Goal: Transaction & Acquisition: Purchase product/service

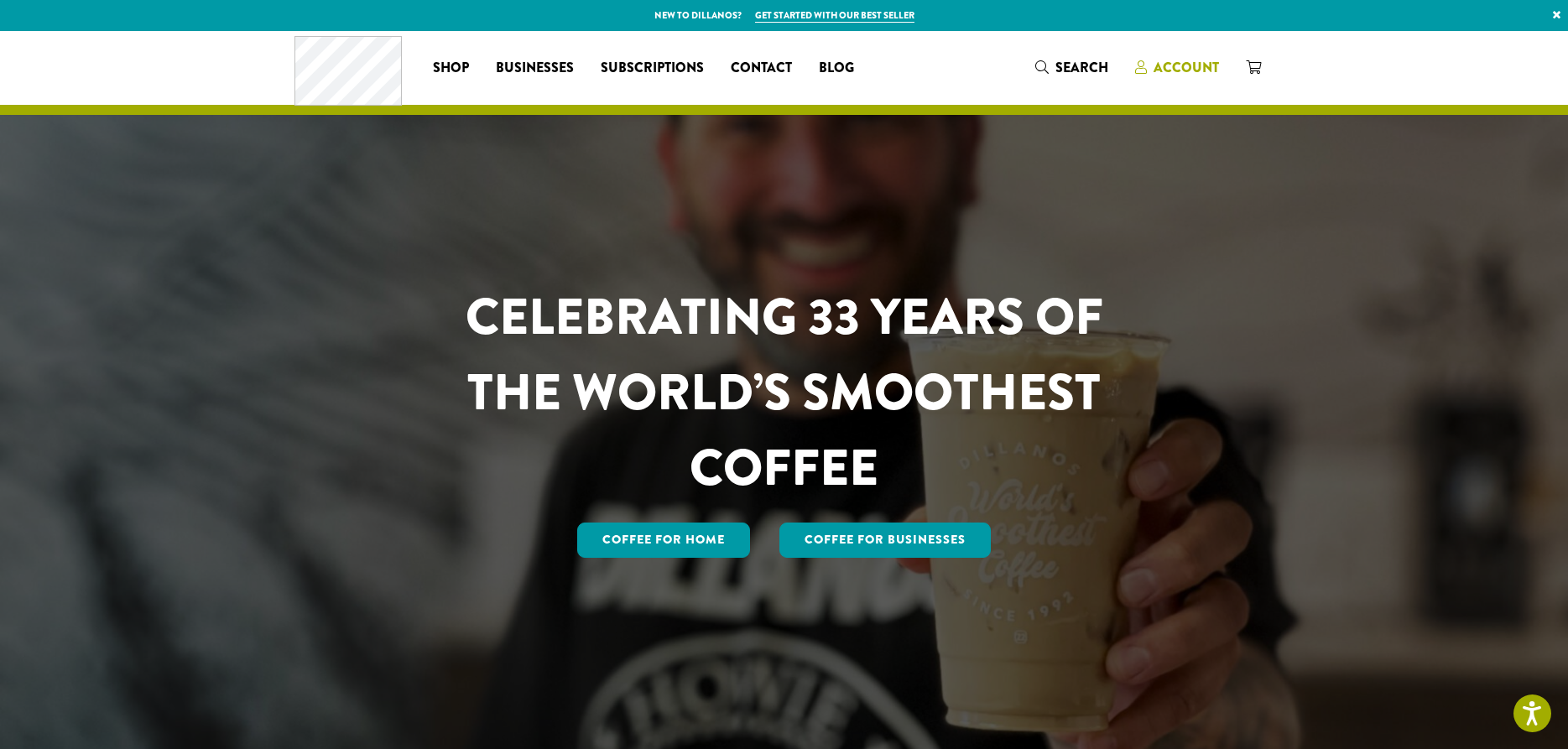
click at [1190, 59] on span "Account" at bounding box center [1187, 68] width 66 height 19
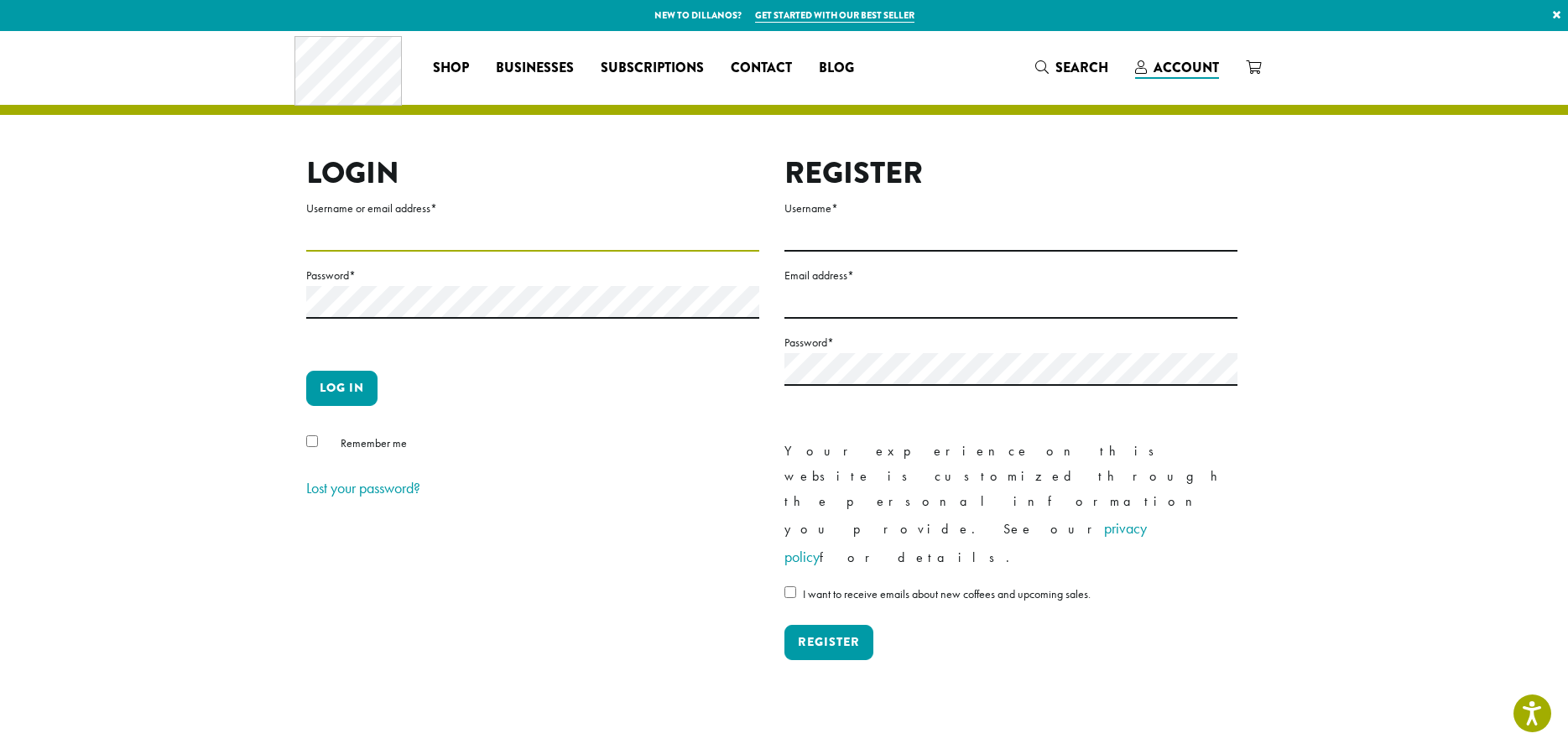
click at [370, 227] on input "Username or email address *" at bounding box center [532, 236] width 453 height 33
type input "**********"
click at [342, 394] on button "Log in" at bounding box center [342, 388] width 71 height 35
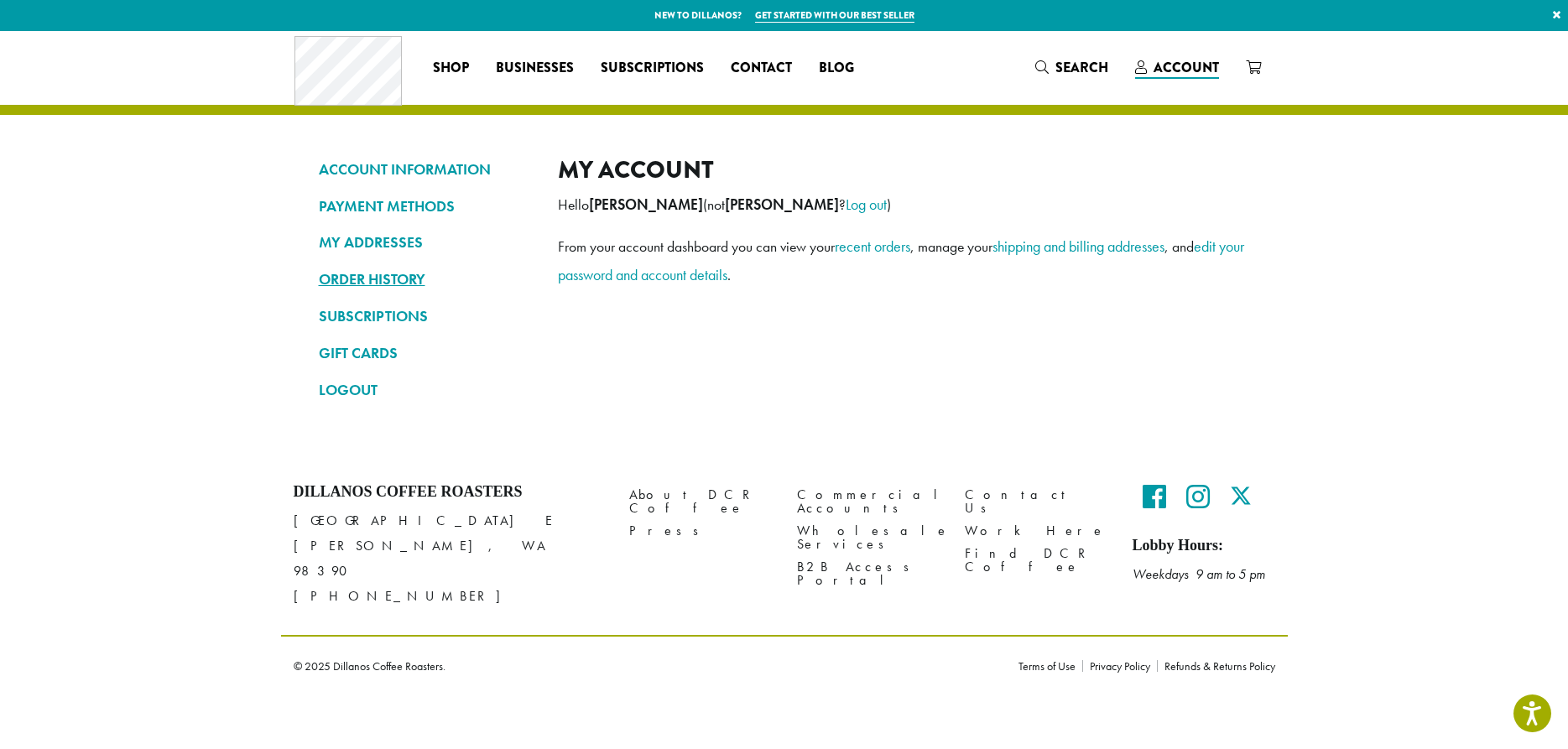
click at [385, 279] on link "ORDER HISTORY" at bounding box center [426, 280] width 214 height 29
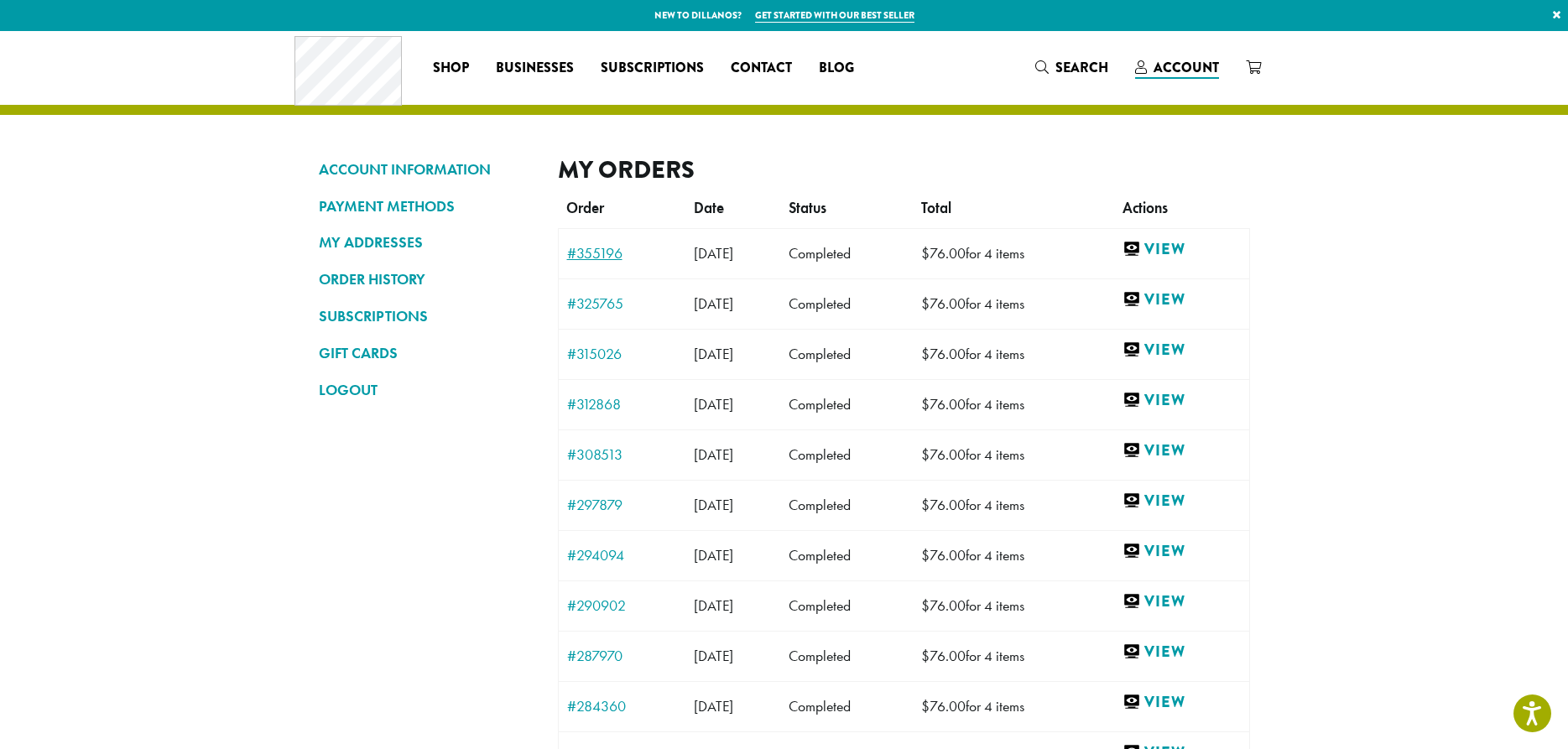
click at [596, 260] on link "#355196" at bounding box center [622, 254] width 111 height 15
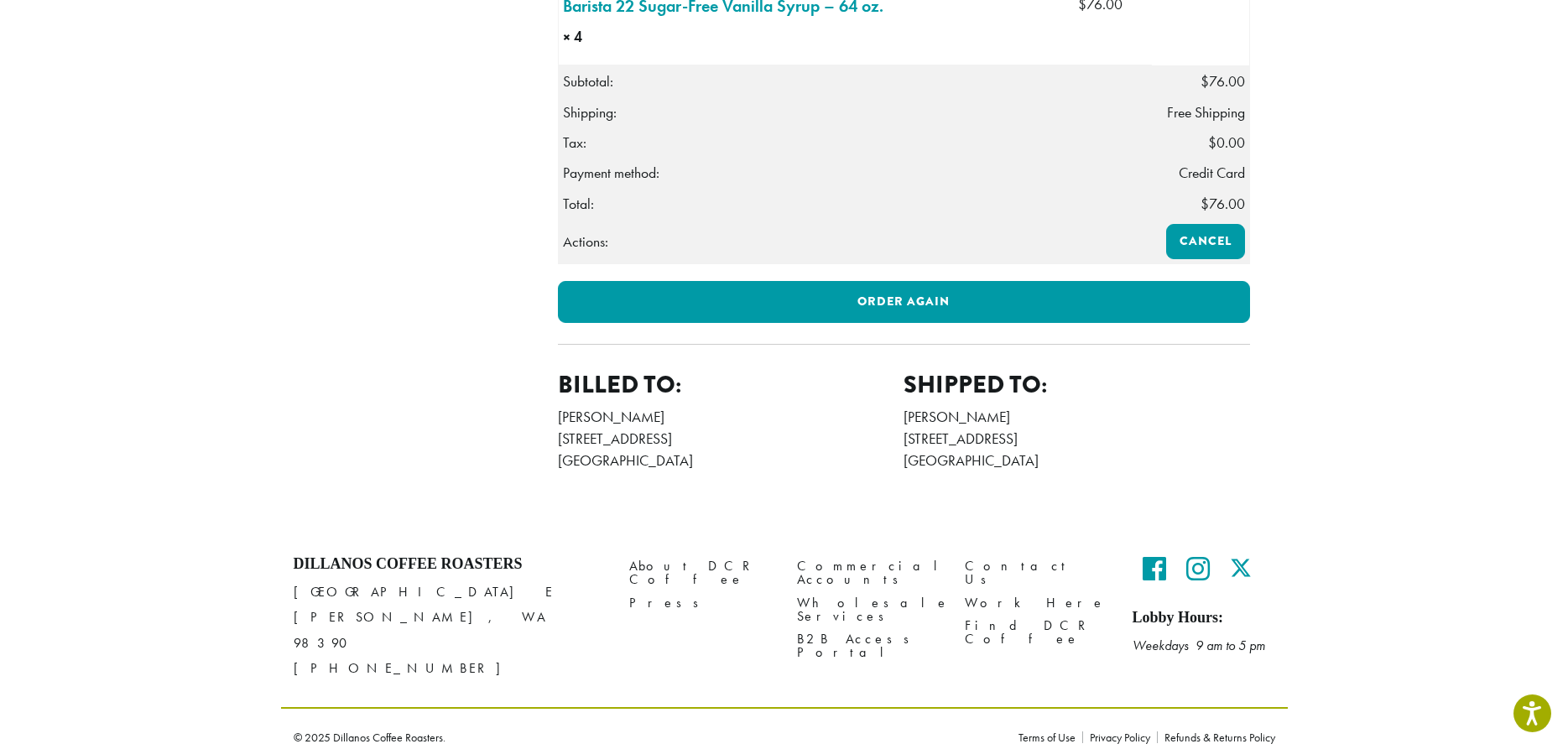
scroll to position [576, 0]
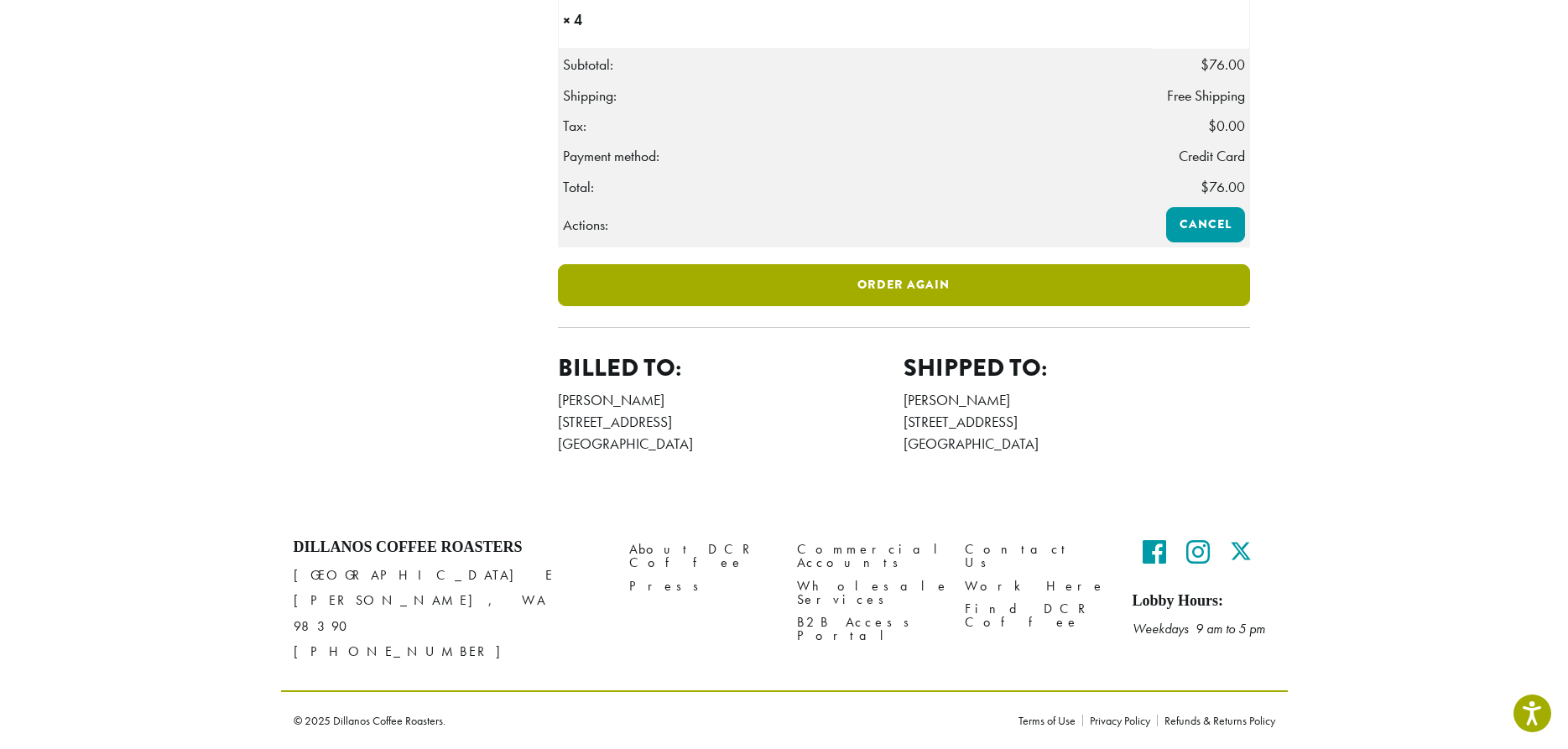
click at [910, 306] on link "Order again" at bounding box center [904, 285] width 692 height 42
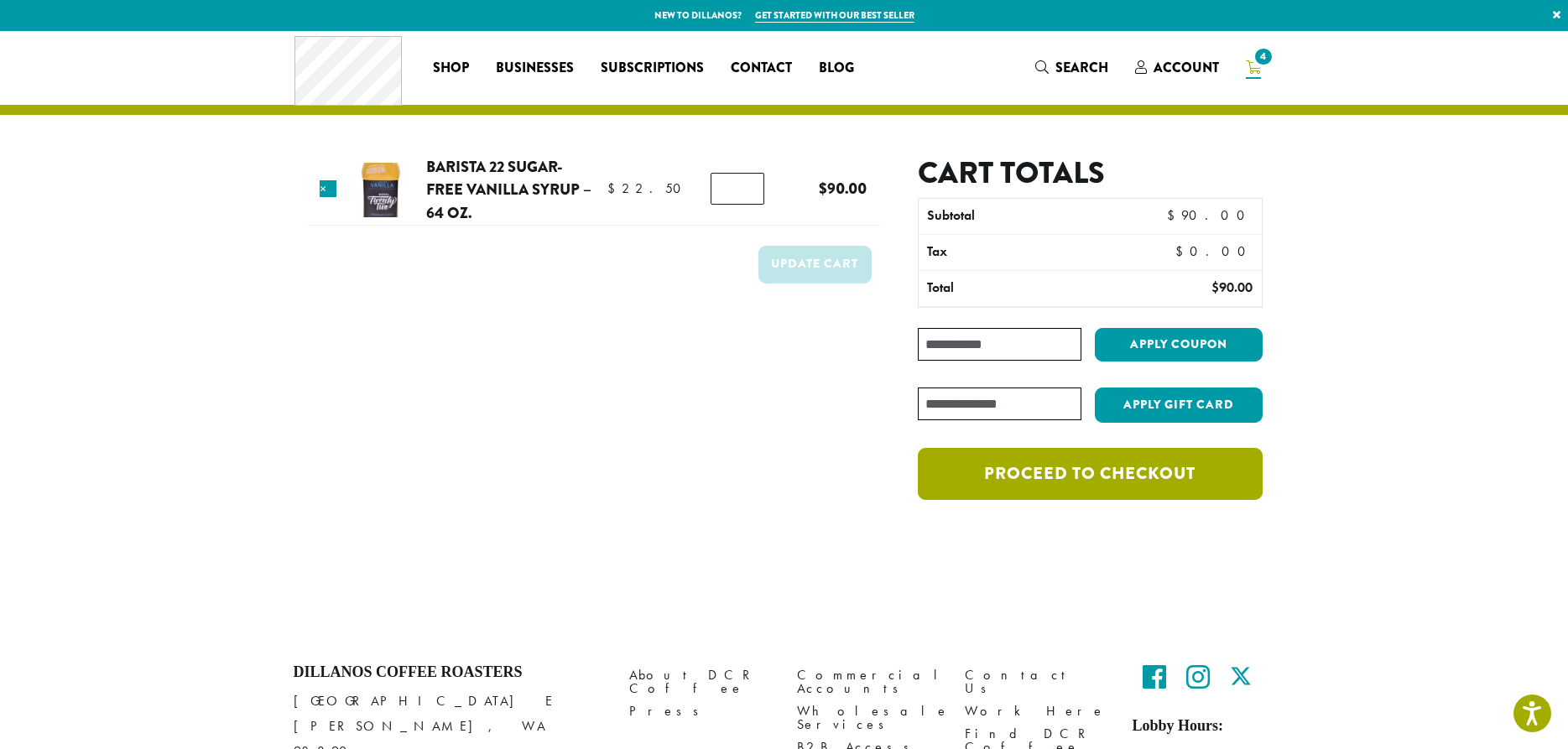
click at [1062, 472] on link "Proceed to checkout" at bounding box center [1090, 474] width 344 height 52
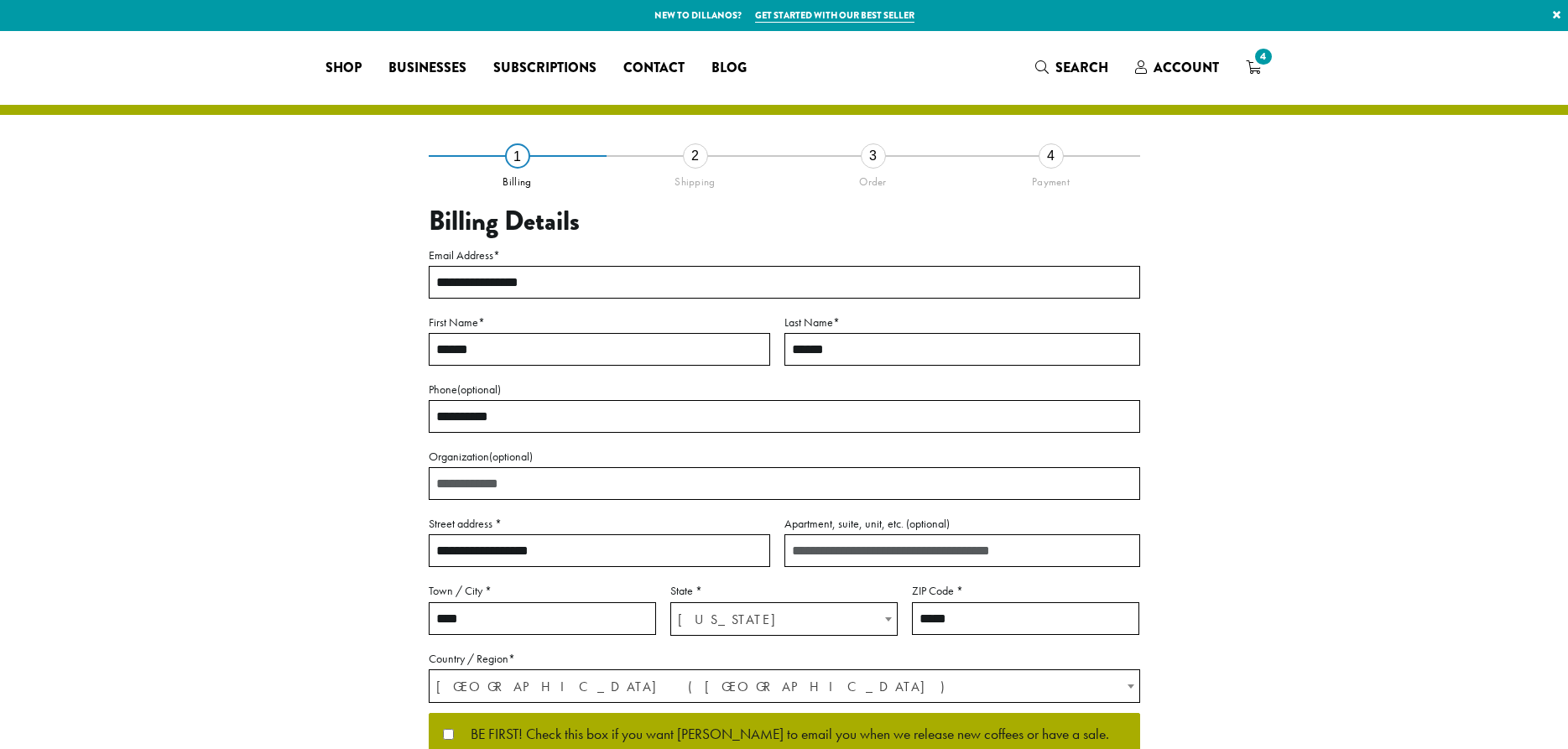
select select "**"
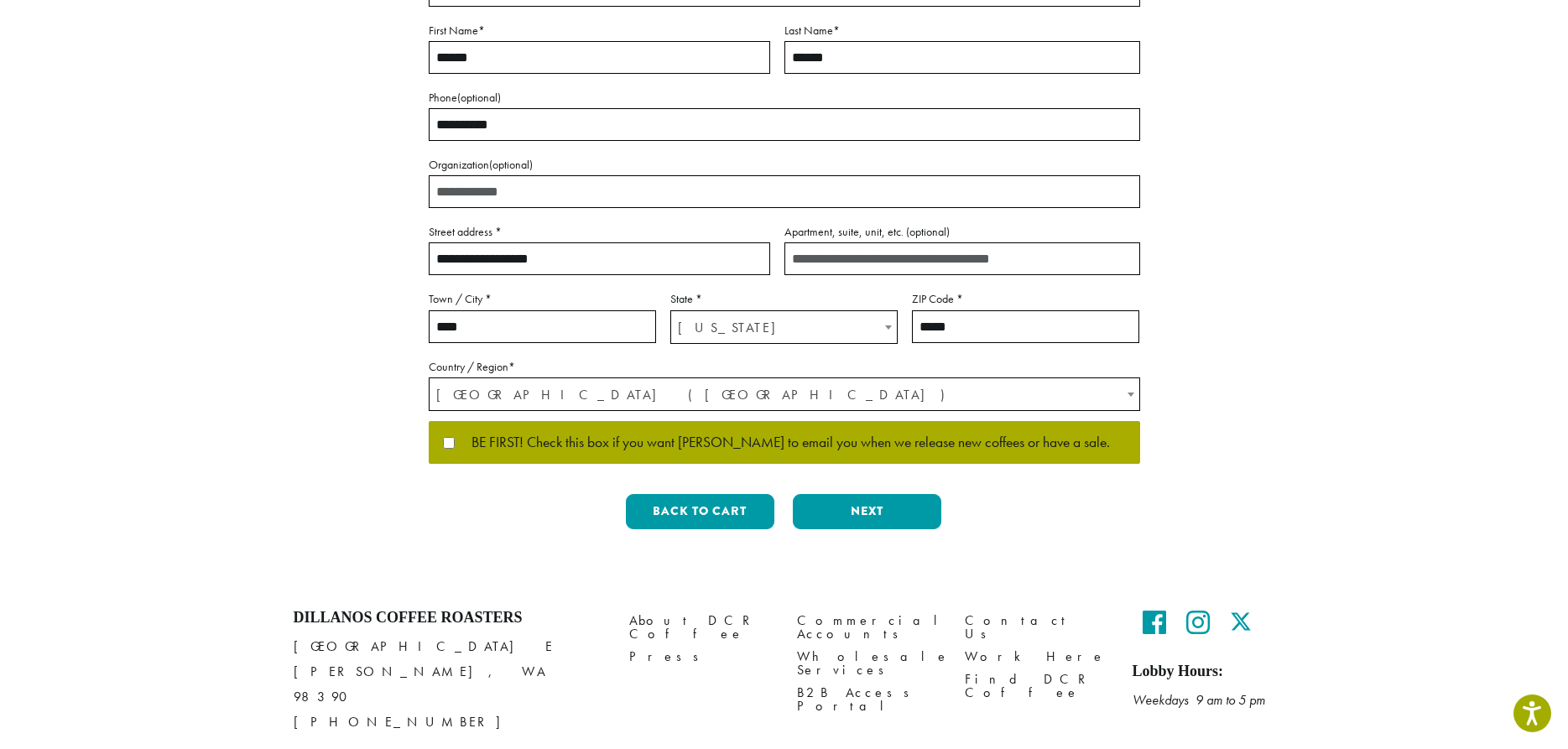
scroll to position [342, 0]
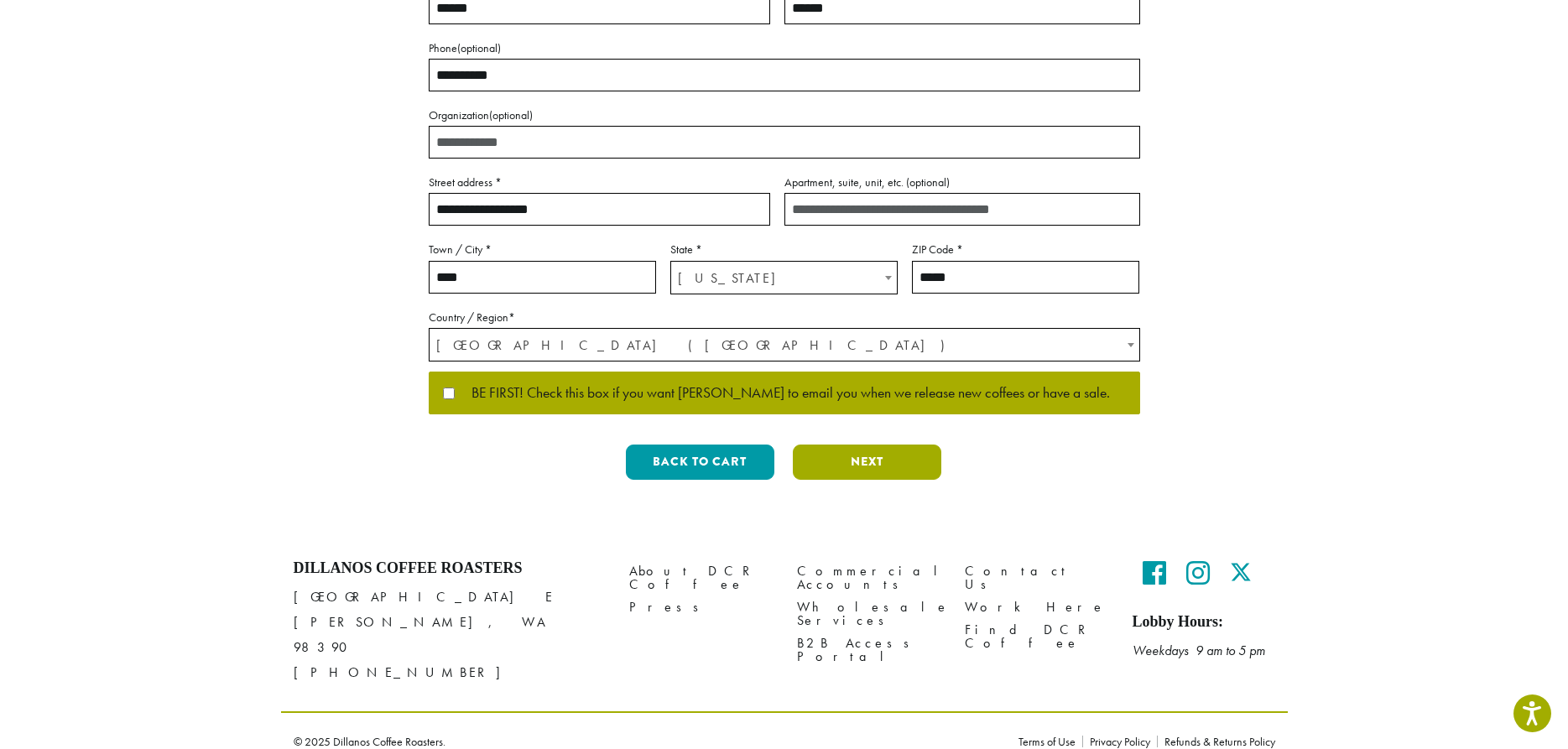
click at [841, 458] on button "Next" at bounding box center [867, 462] width 149 height 35
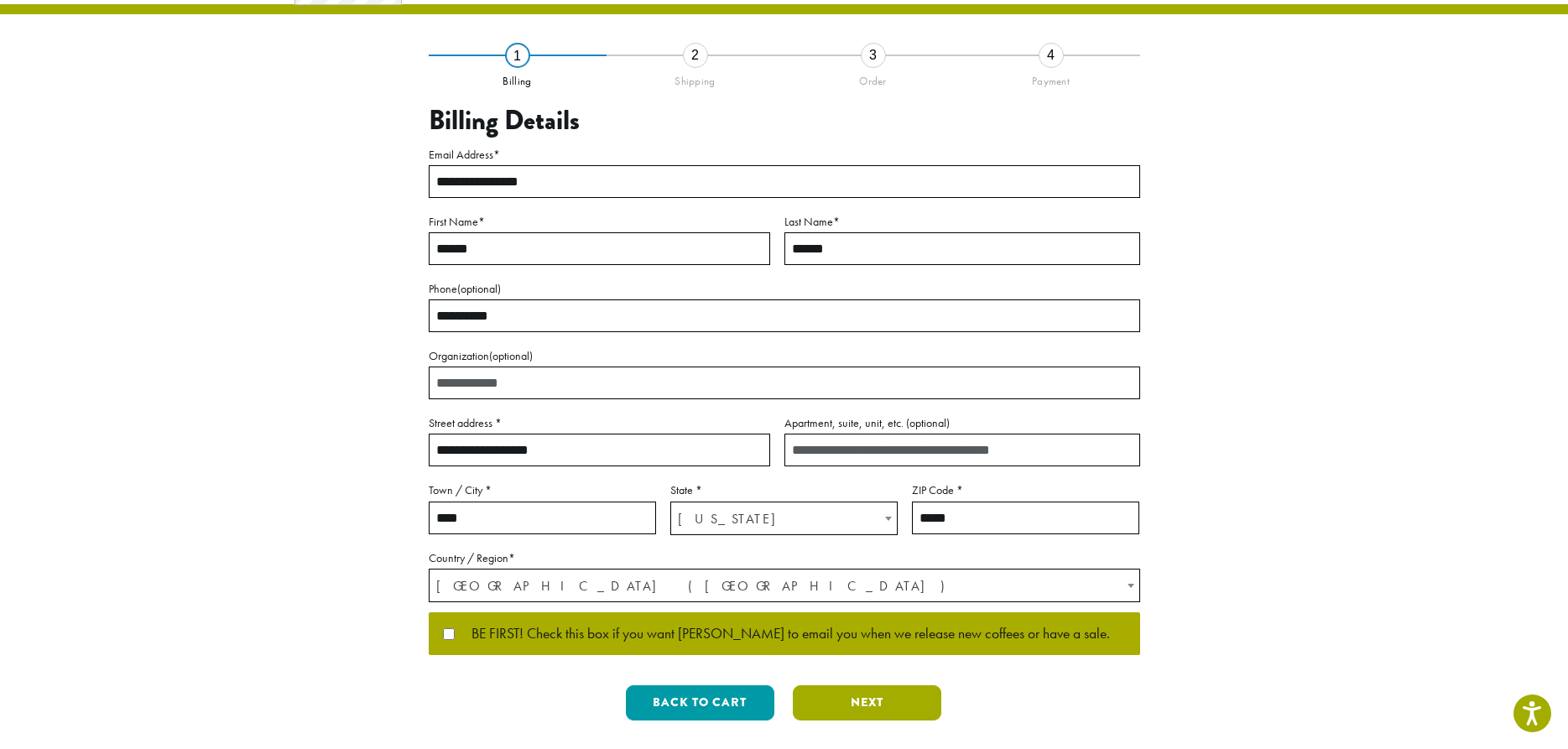
scroll to position [0, 0]
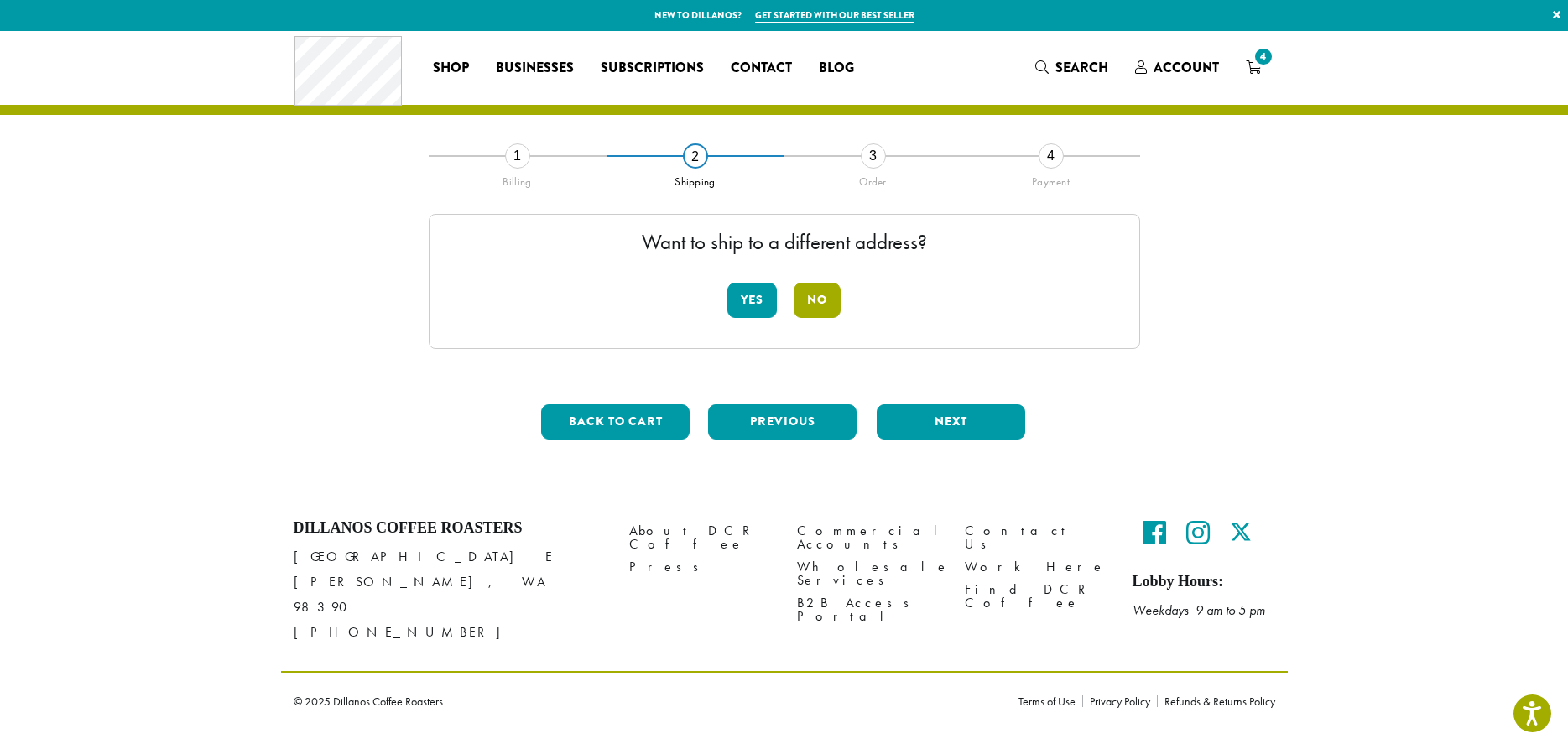
click at [826, 305] on button "No" at bounding box center [817, 300] width 47 height 35
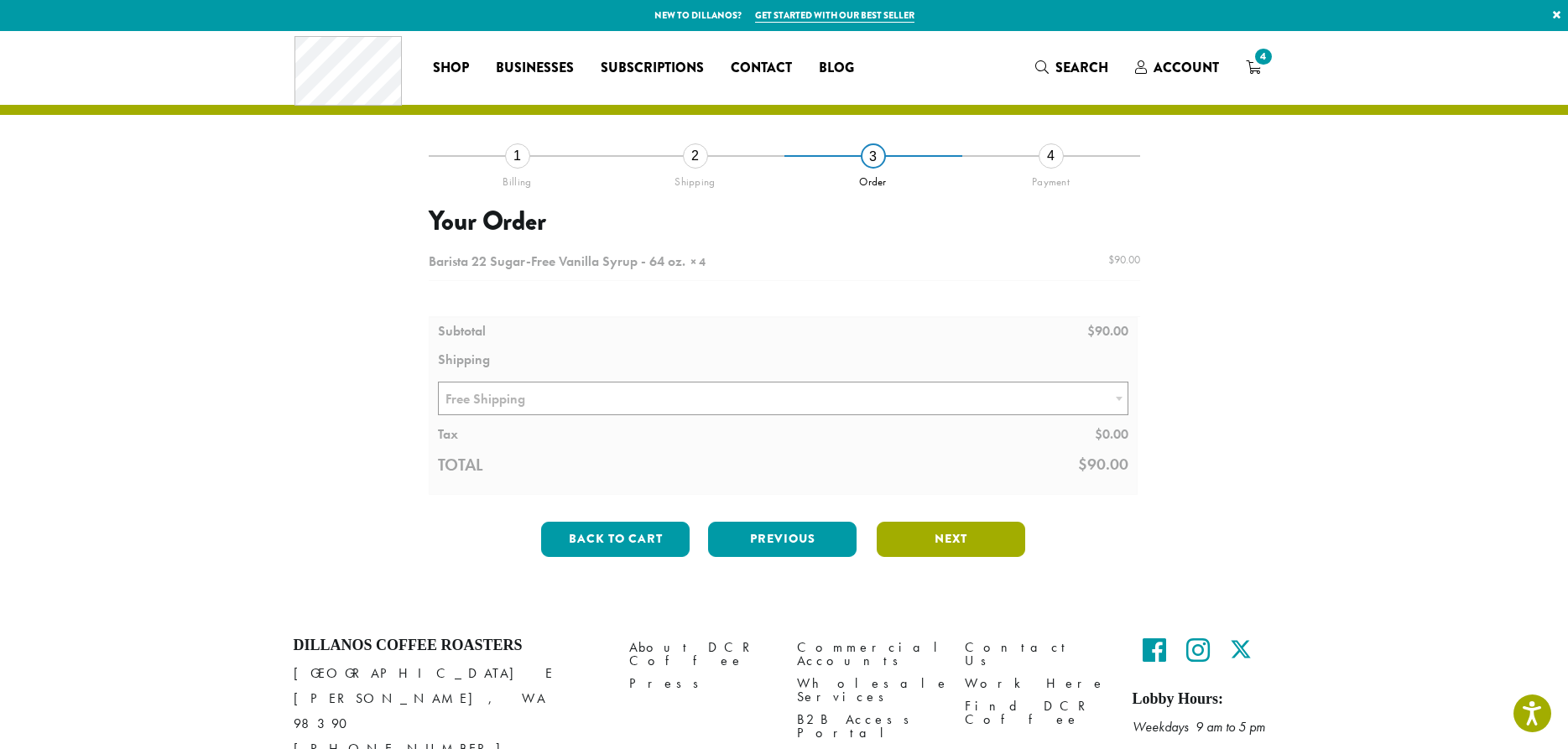
click at [938, 535] on button "Next" at bounding box center [951, 540] width 149 height 35
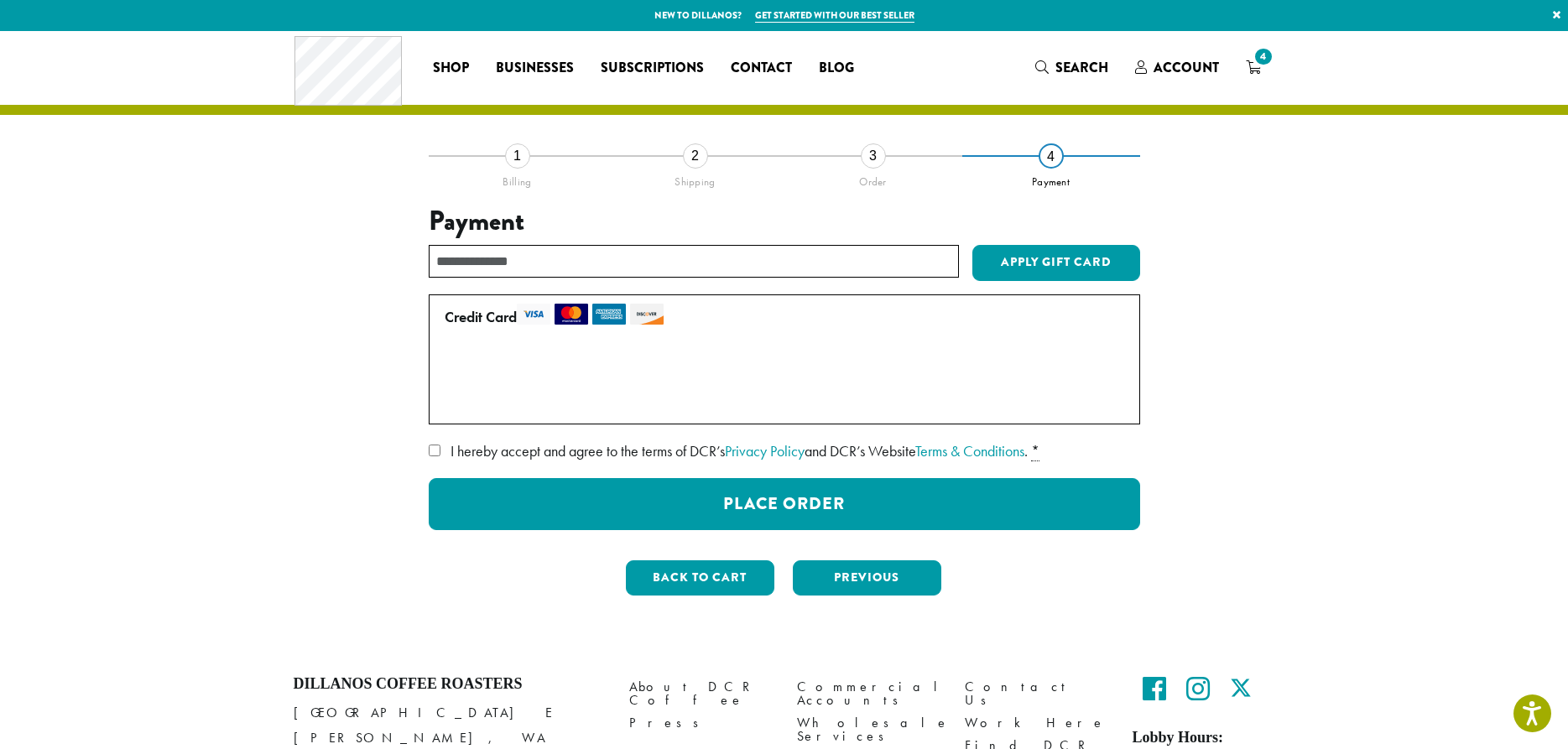
click at [477, 371] on img at bounding box center [479, 368] width 25 height 16
click at [516, 366] on span "• • • 9338 (expires 02/27)" at bounding box center [575, 366] width 219 height 19
click at [451, 402] on label "Use a new card" at bounding box center [781, 401] width 673 height 27
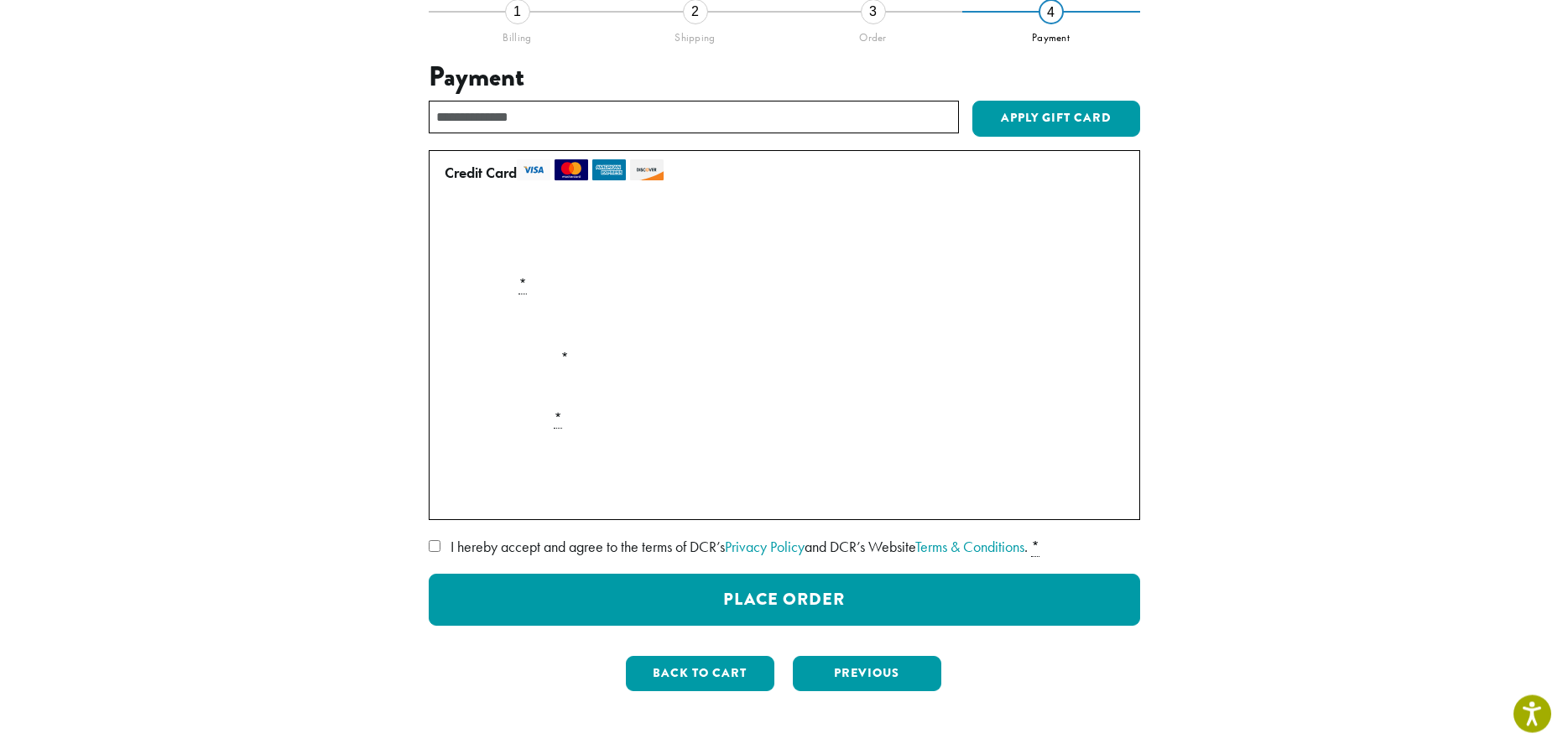
scroll to position [171, 0]
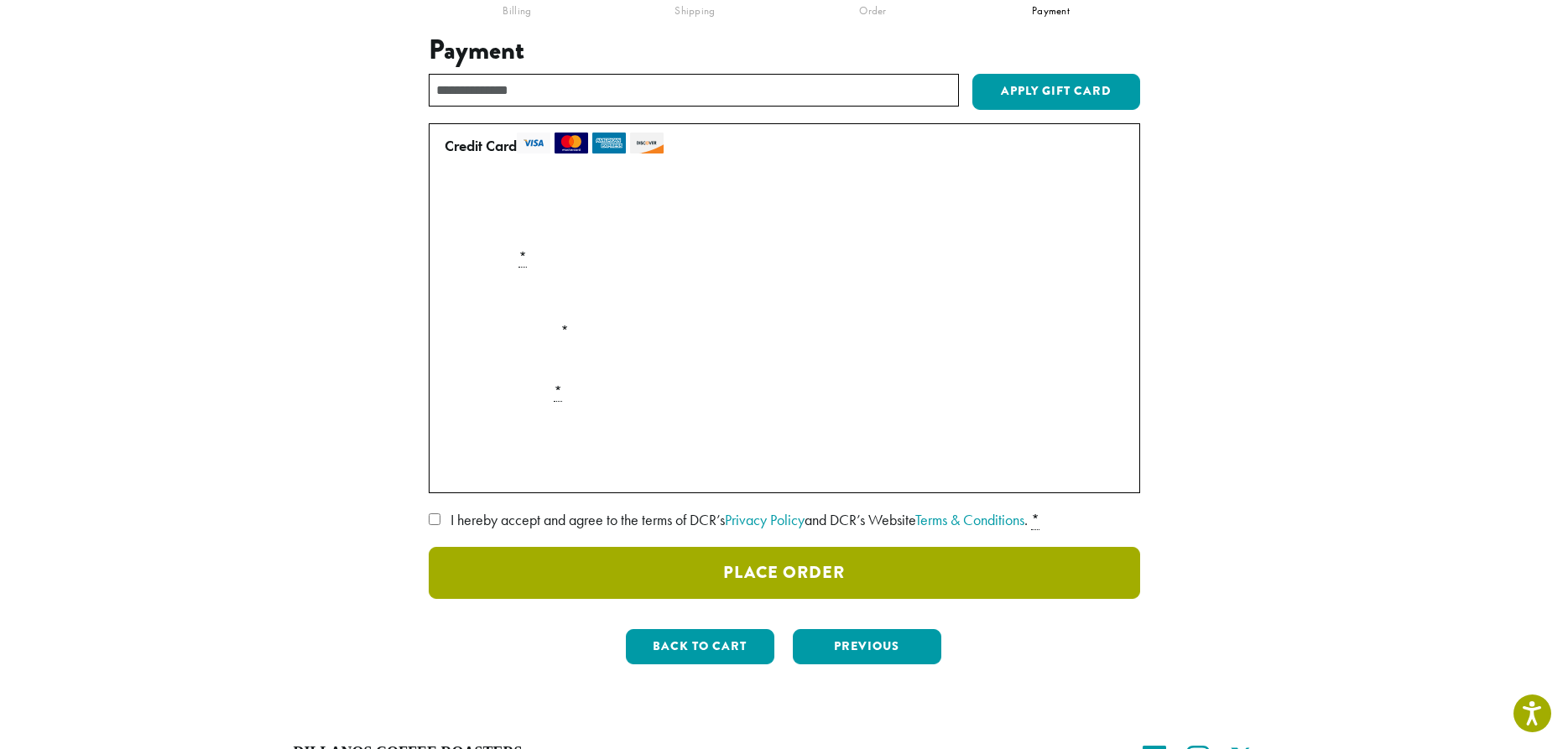
click at [732, 578] on button "Place Order" at bounding box center [784, 573] width 712 height 52
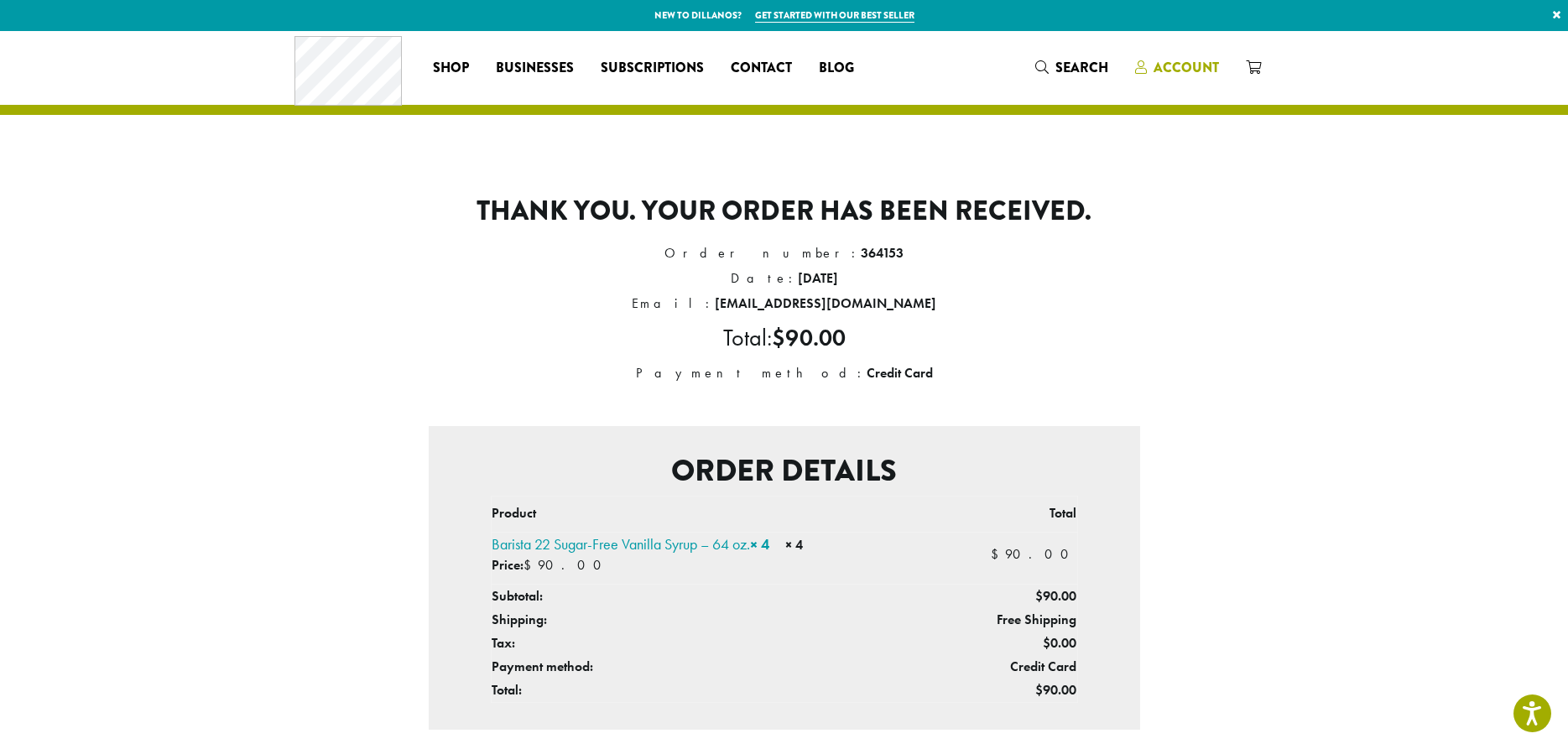
click at [1208, 66] on span "Account" at bounding box center [1187, 68] width 66 height 19
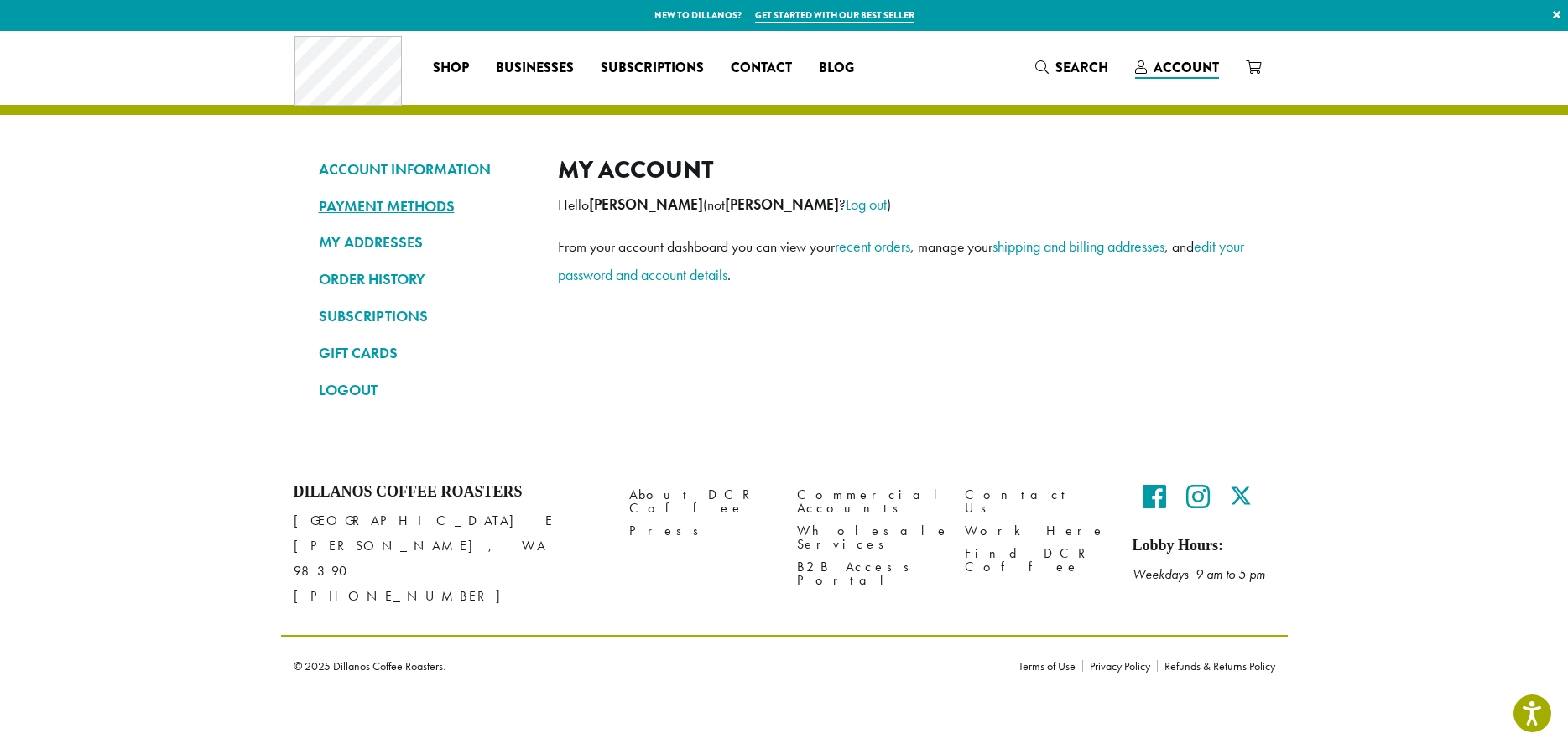
click at [406, 200] on link "PAYMENT METHODS" at bounding box center [426, 207] width 214 height 29
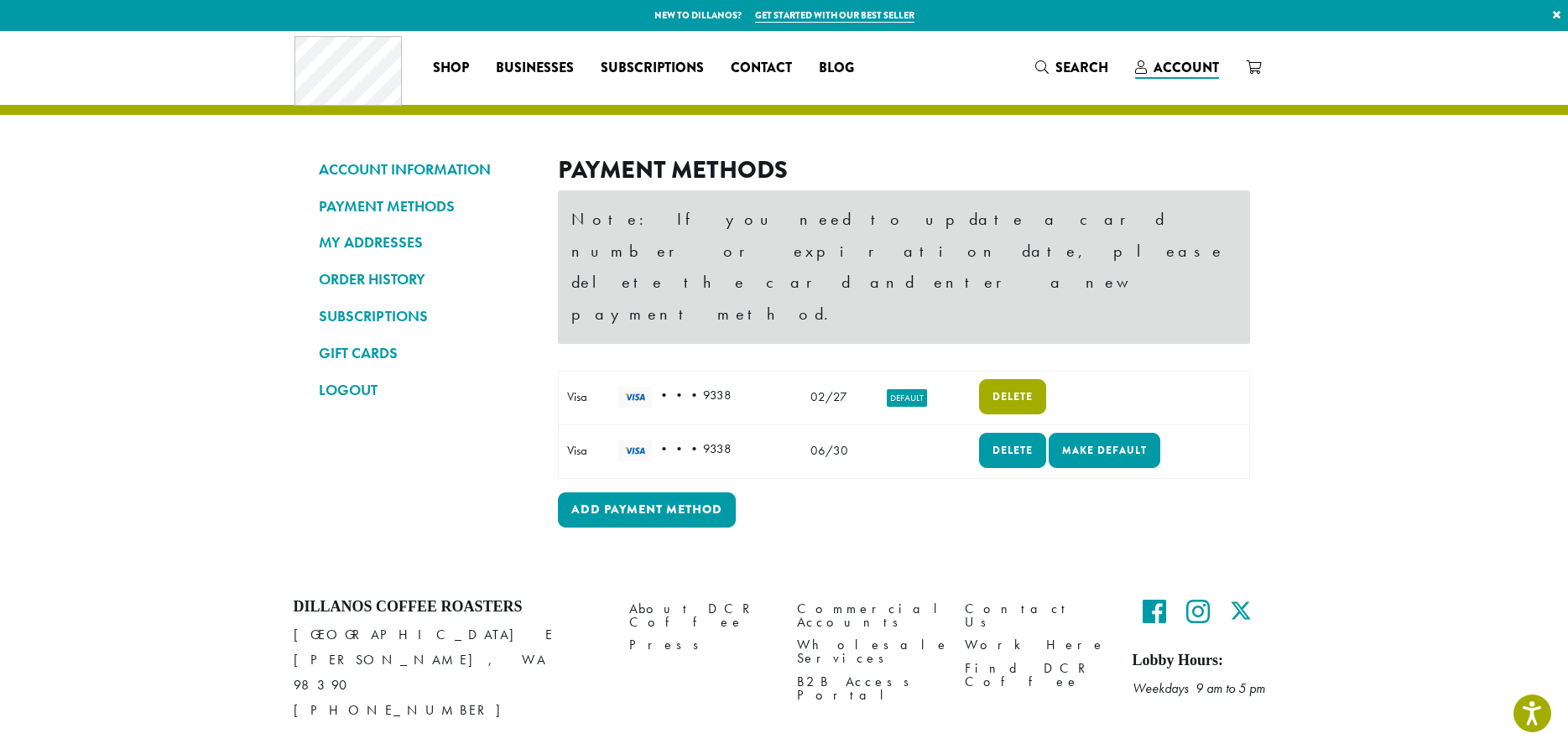
click at [1022, 379] on link "Delete" at bounding box center [1013, 397] width 68 height 35
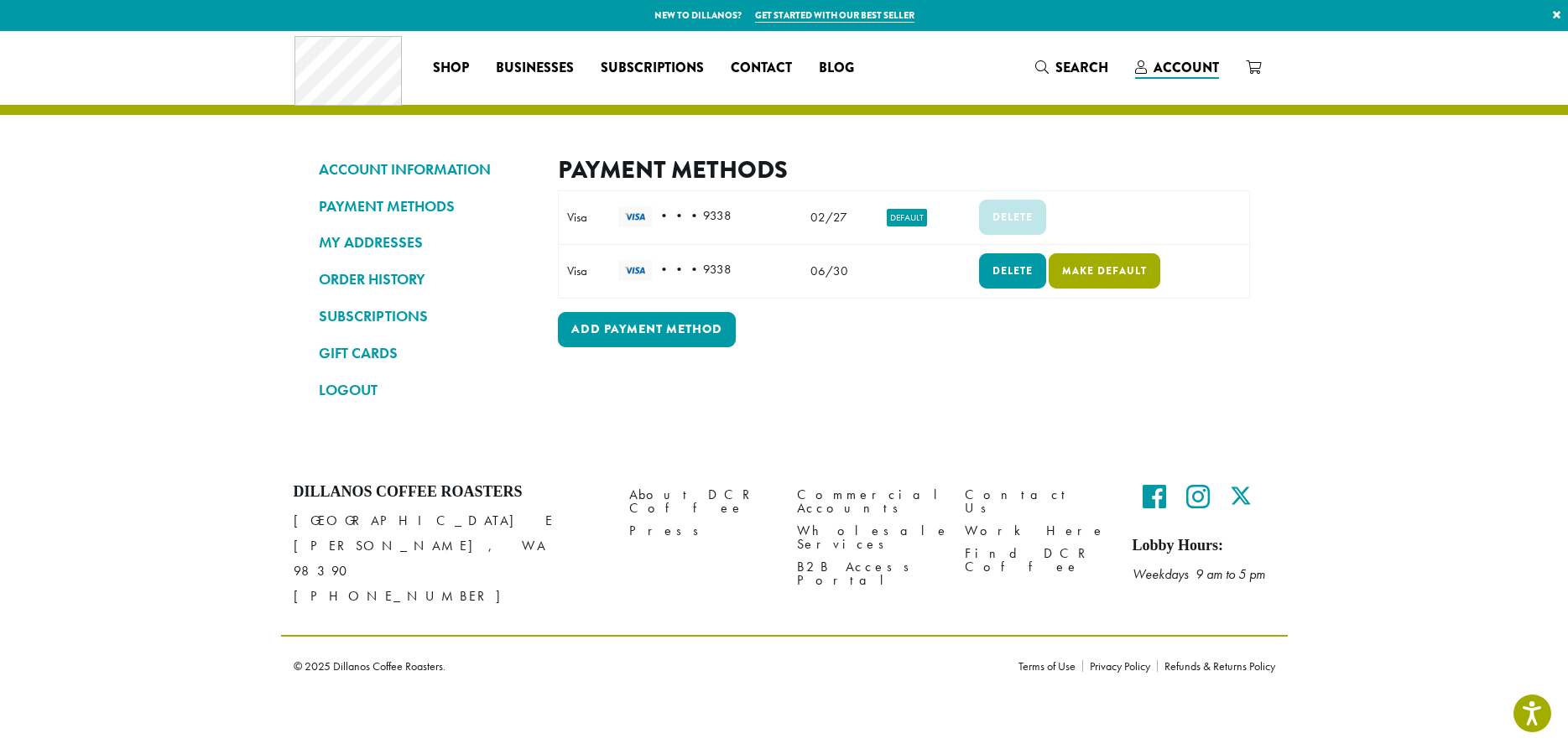
click at [1100, 272] on link "Make default" at bounding box center [1105, 270] width 112 height 35
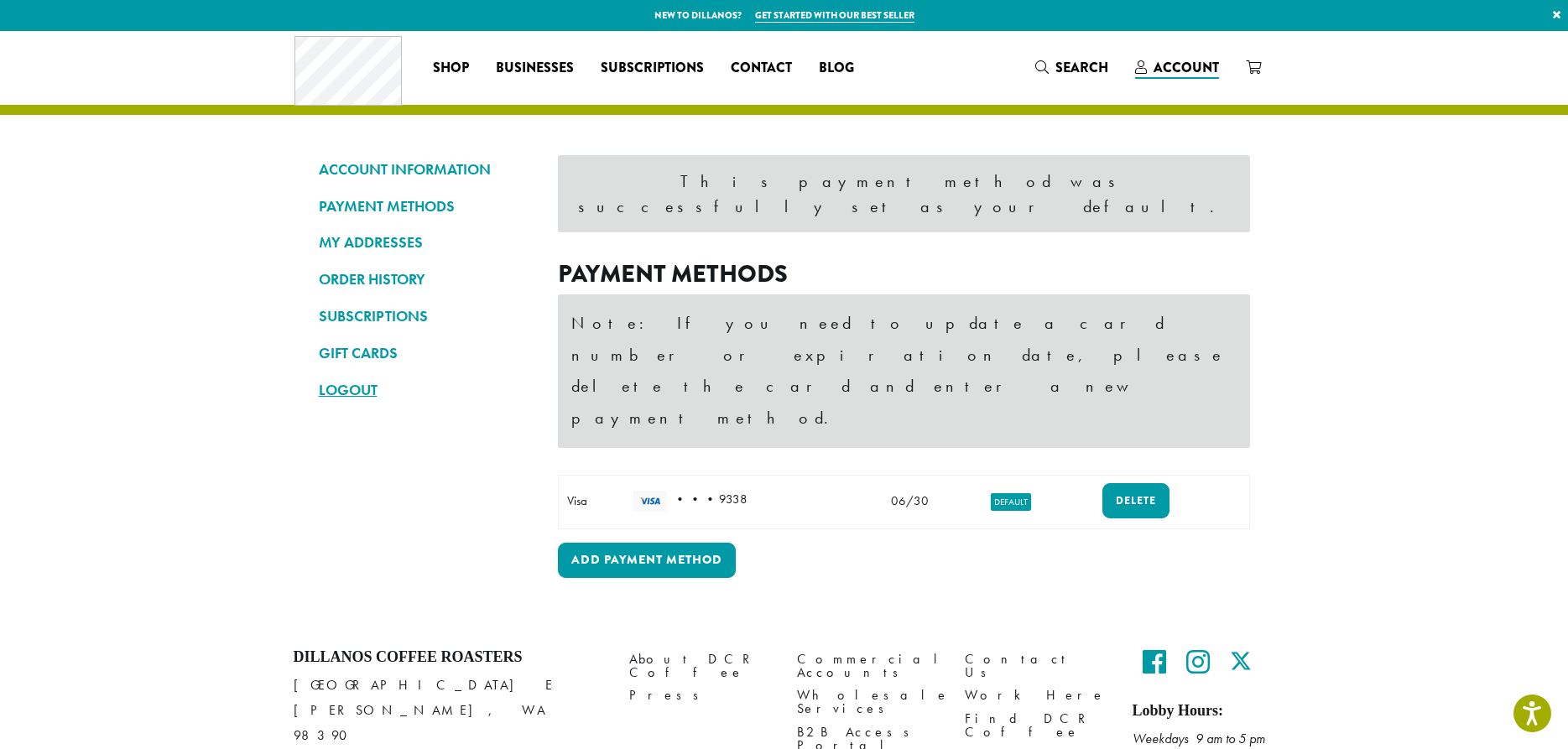
click at [346, 387] on link "LOGOUT" at bounding box center [426, 390] width 214 height 29
